Goal: Transaction & Acquisition: Purchase product/service

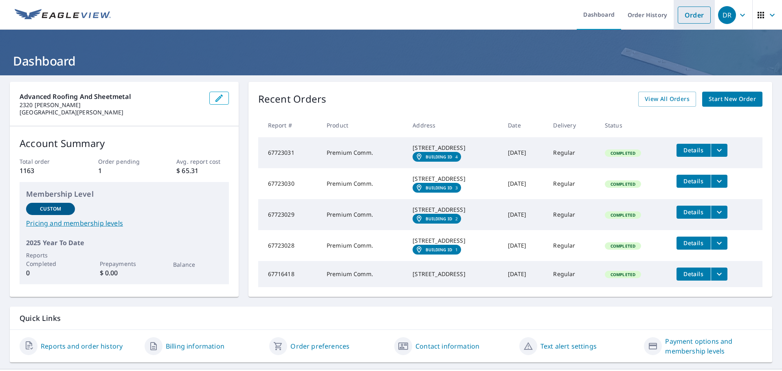
click at [687, 13] on link "Order" at bounding box center [694, 15] width 33 height 17
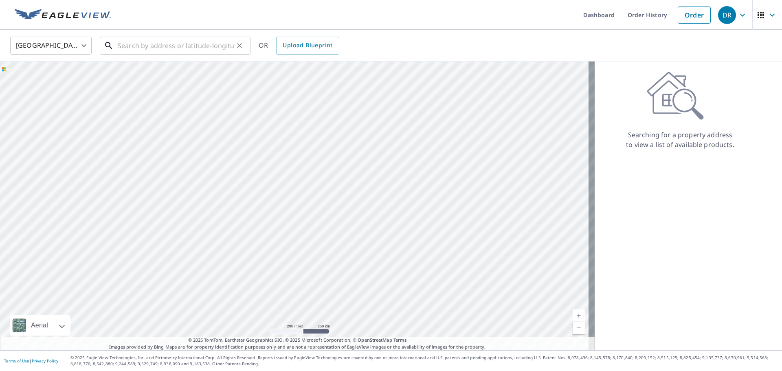
click at [129, 47] on input "text" at bounding box center [176, 45] width 116 height 23
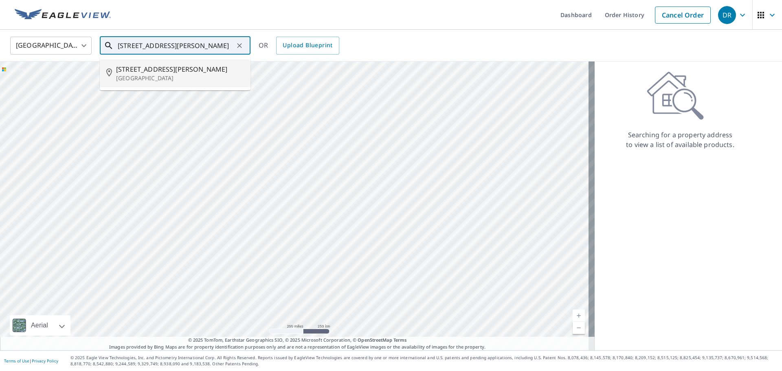
click at [136, 74] on p "[GEOGRAPHIC_DATA]" at bounding box center [180, 78] width 128 height 8
type input "[STREET_ADDRESS][PERSON_NAME]"
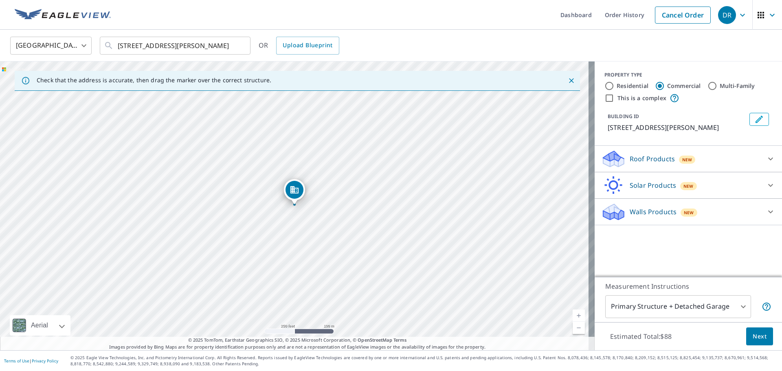
click at [605, 84] on input "Residential" at bounding box center [610, 86] width 10 height 10
radio input "true"
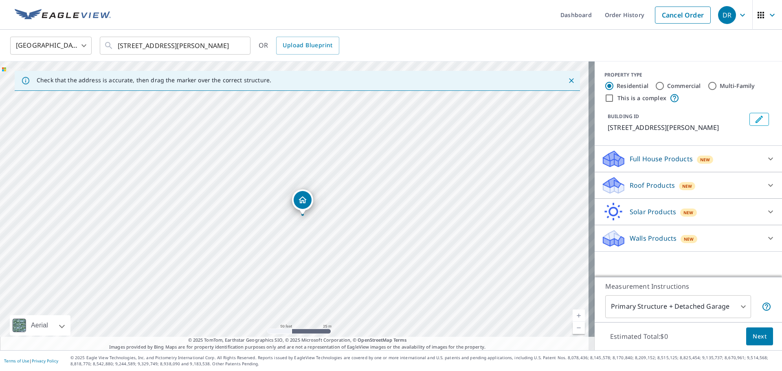
click at [645, 182] on p "Roof Products" at bounding box center [652, 185] width 45 height 10
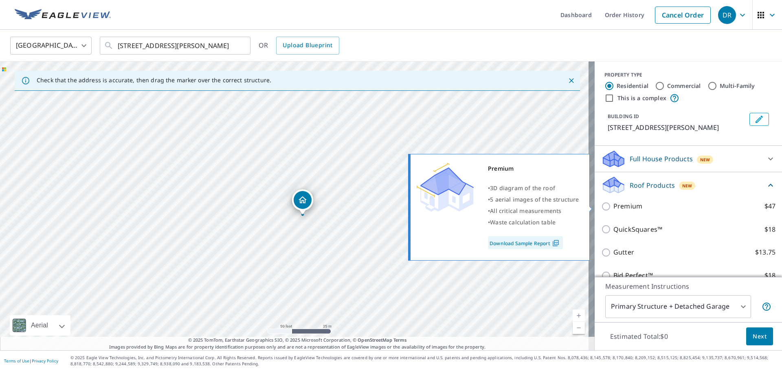
click at [603, 206] on input "Premium $47" at bounding box center [607, 207] width 12 height 10
checkbox input "true"
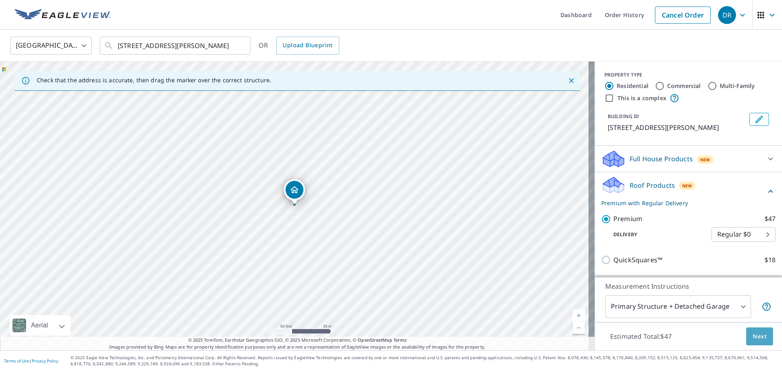
click at [753, 335] on span "Next" at bounding box center [760, 337] width 14 height 10
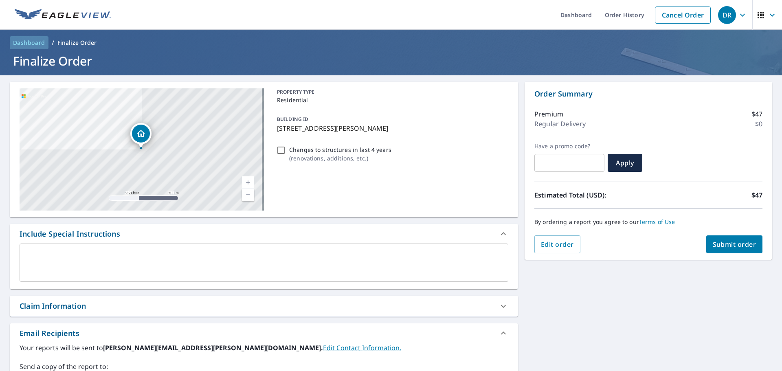
click at [37, 42] on span "Dashboard" at bounding box center [29, 43] width 32 height 8
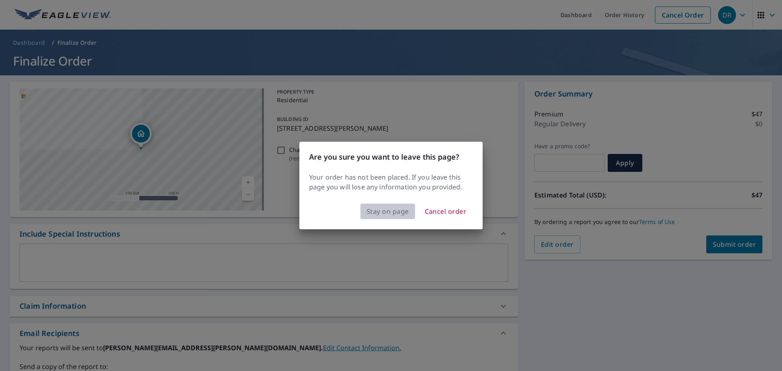
click at [399, 211] on span "Stay on page" at bounding box center [388, 211] width 42 height 11
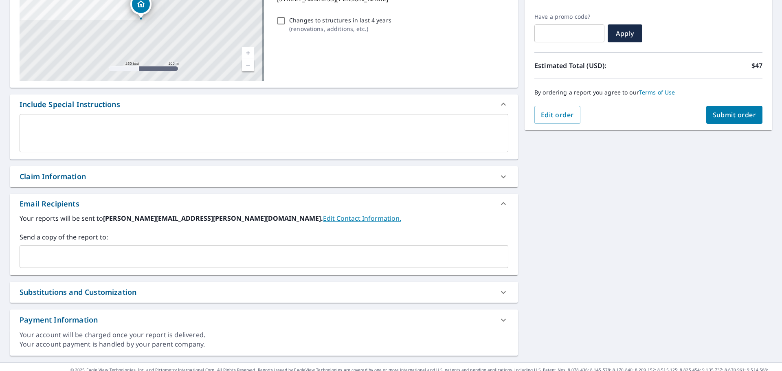
scroll to position [142, 0]
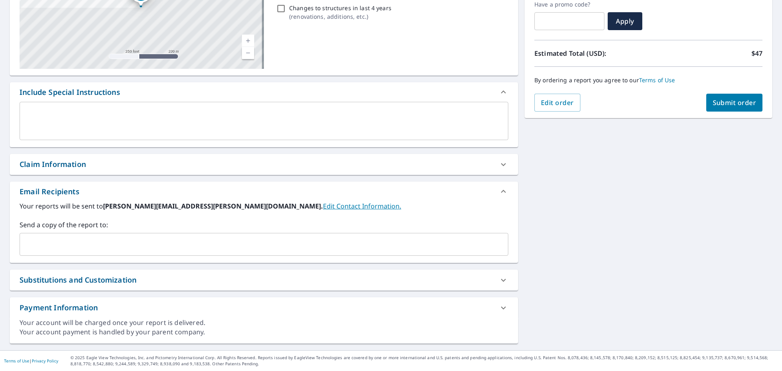
click at [120, 244] on input "text" at bounding box center [257, 244] width 469 height 15
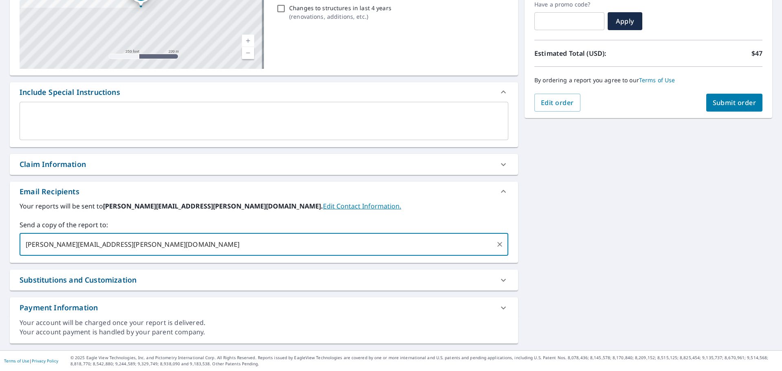
type input "[PERSON_NAME][EMAIL_ADDRESS][PERSON_NAME][DOMAIN_NAME]"
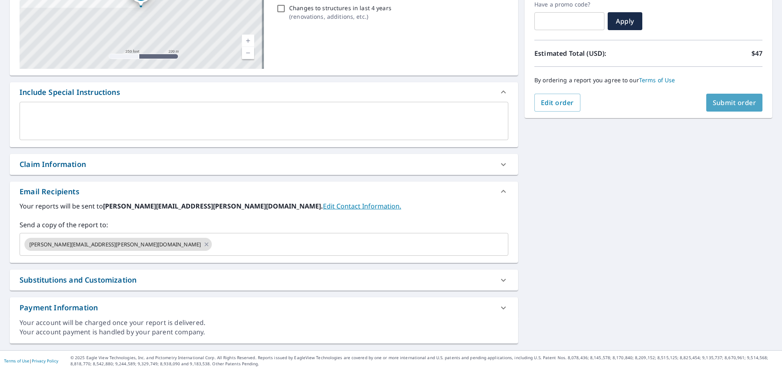
click at [723, 103] on span "Submit order" at bounding box center [735, 102] width 44 height 9
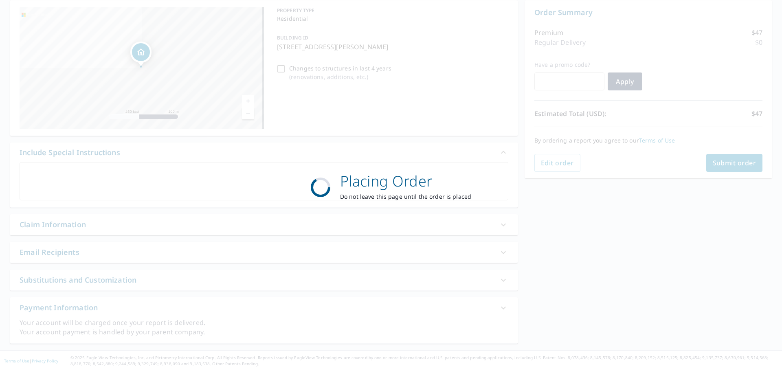
scroll to position [81, 0]
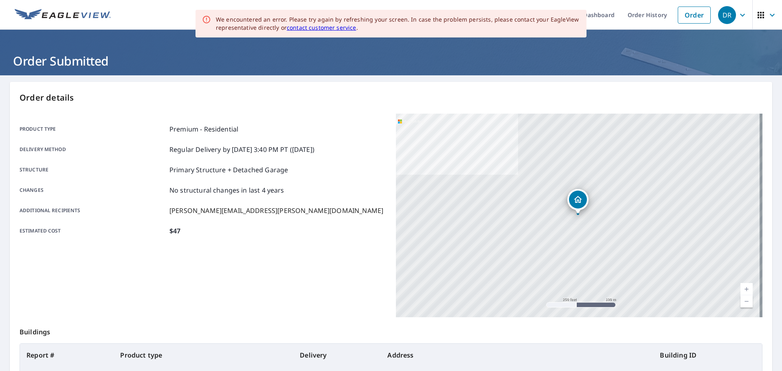
click at [738, 15] on icon "button" at bounding box center [743, 15] width 10 height 10
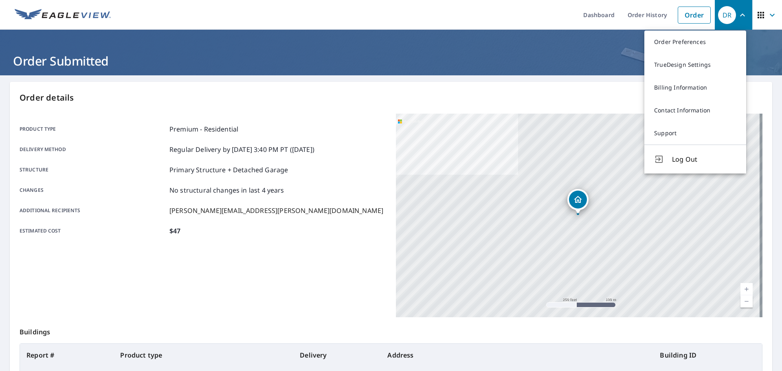
drag, startPoint x: 682, startPoint y: 159, endPoint x: 677, endPoint y: 154, distance: 8.1
click at [682, 159] on span "Log Out" at bounding box center [704, 159] width 64 height 10
